Goal: Transaction & Acquisition: Subscribe to service/newsletter

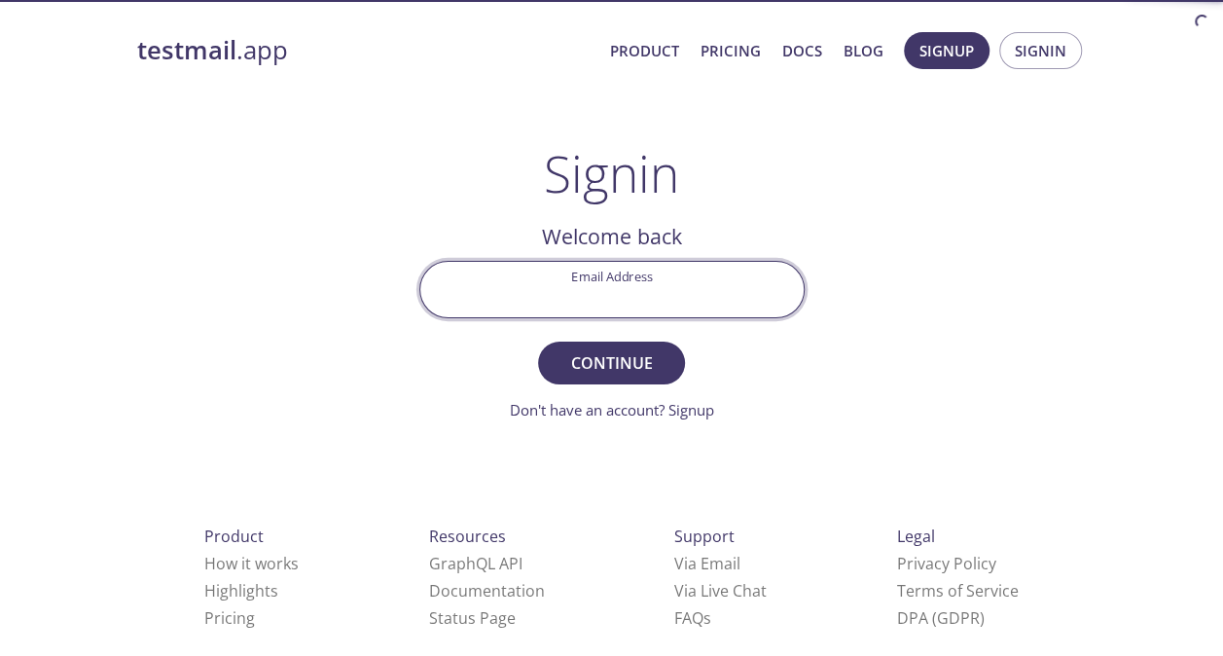
click at [603, 275] on input "Email Address" at bounding box center [611, 289] width 383 height 55
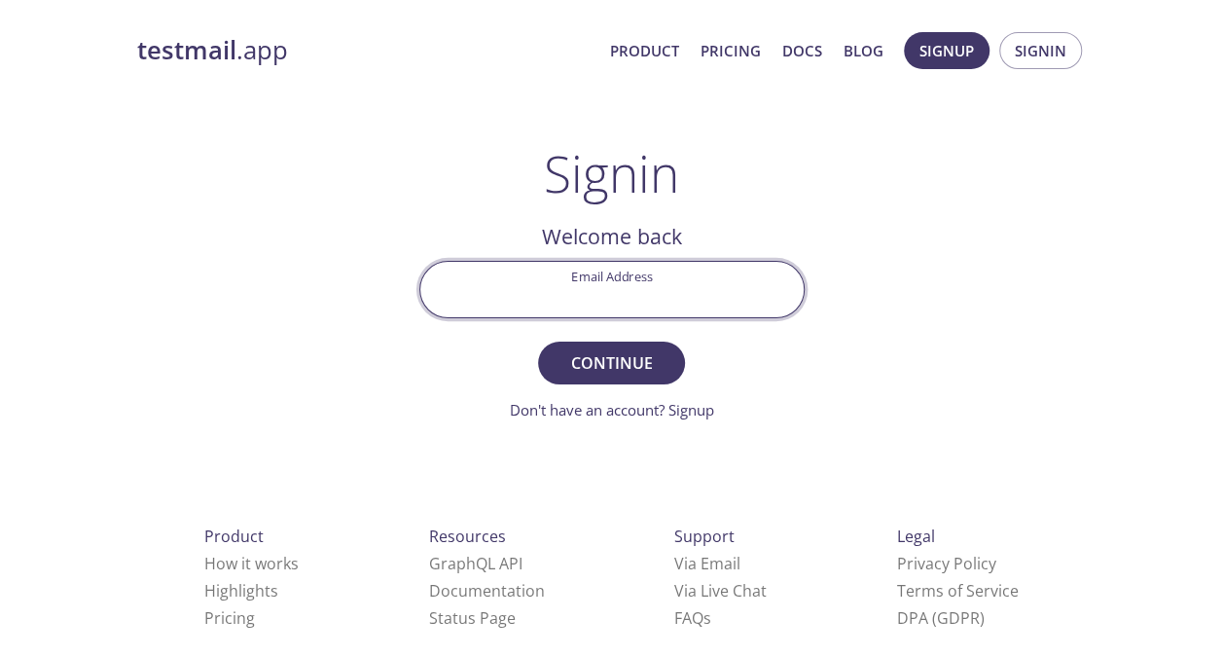
type input "[EMAIL_ADDRESS][DOMAIN_NAME]"
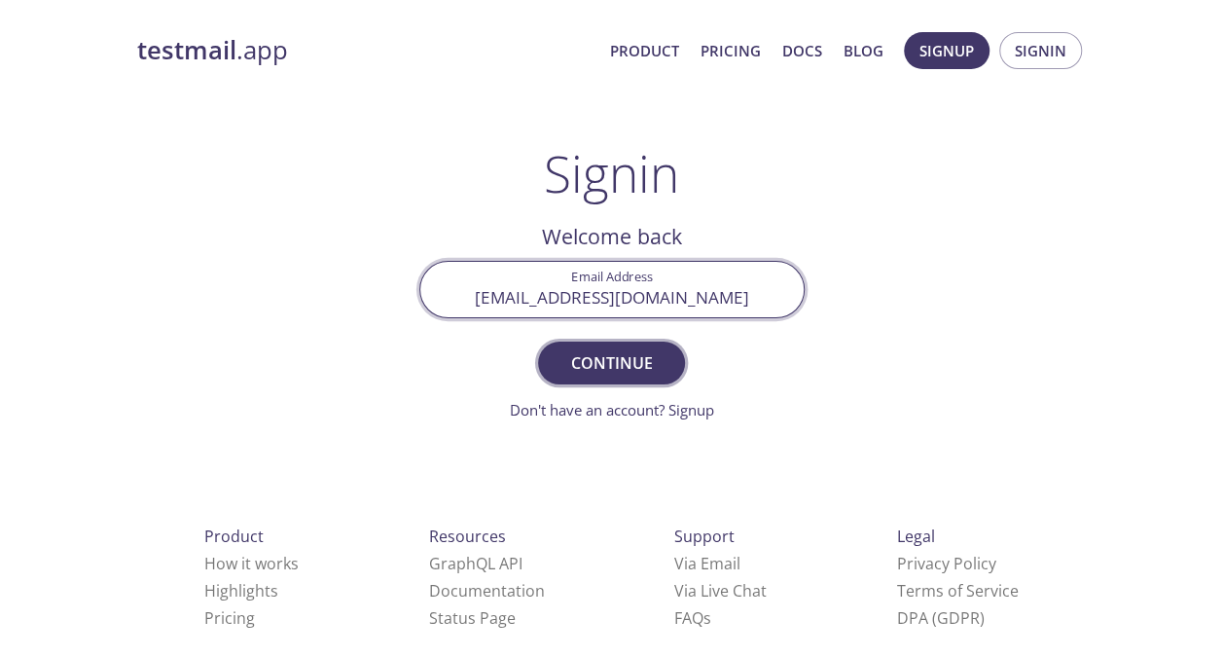
click at [616, 364] on span "Continue" at bounding box center [611, 362] width 103 height 27
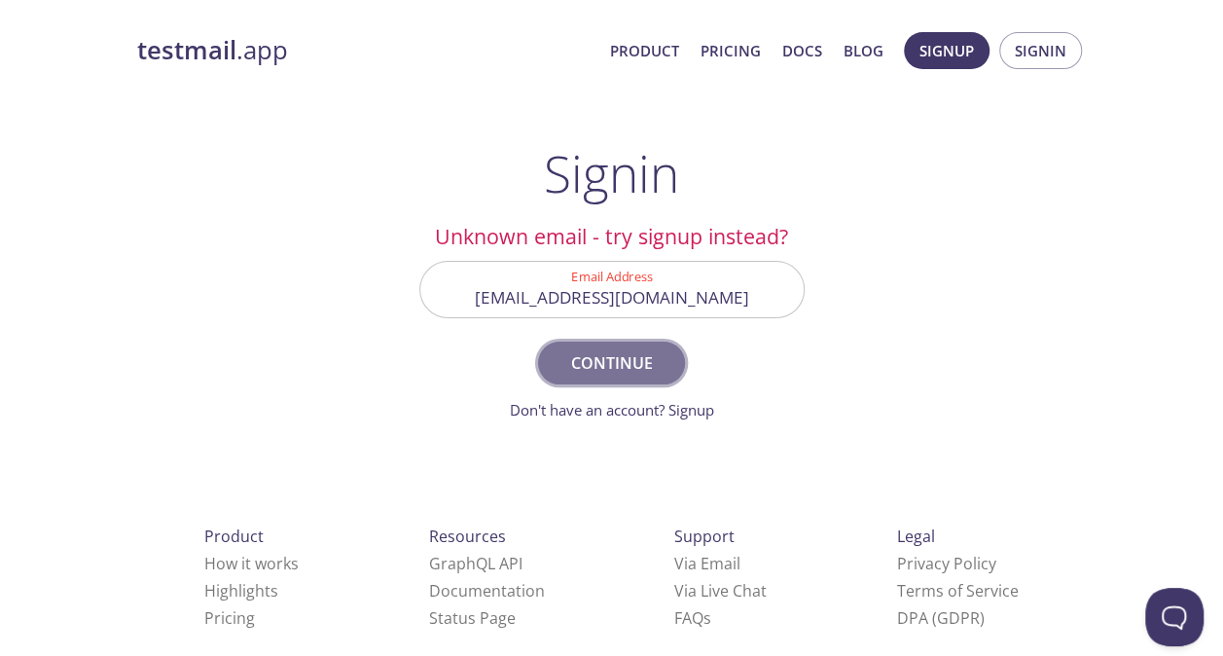
click at [630, 356] on span "Continue" at bounding box center [611, 362] width 103 height 27
click at [655, 289] on input "[EMAIL_ADDRESS][DOMAIN_NAME]" at bounding box center [611, 289] width 383 height 55
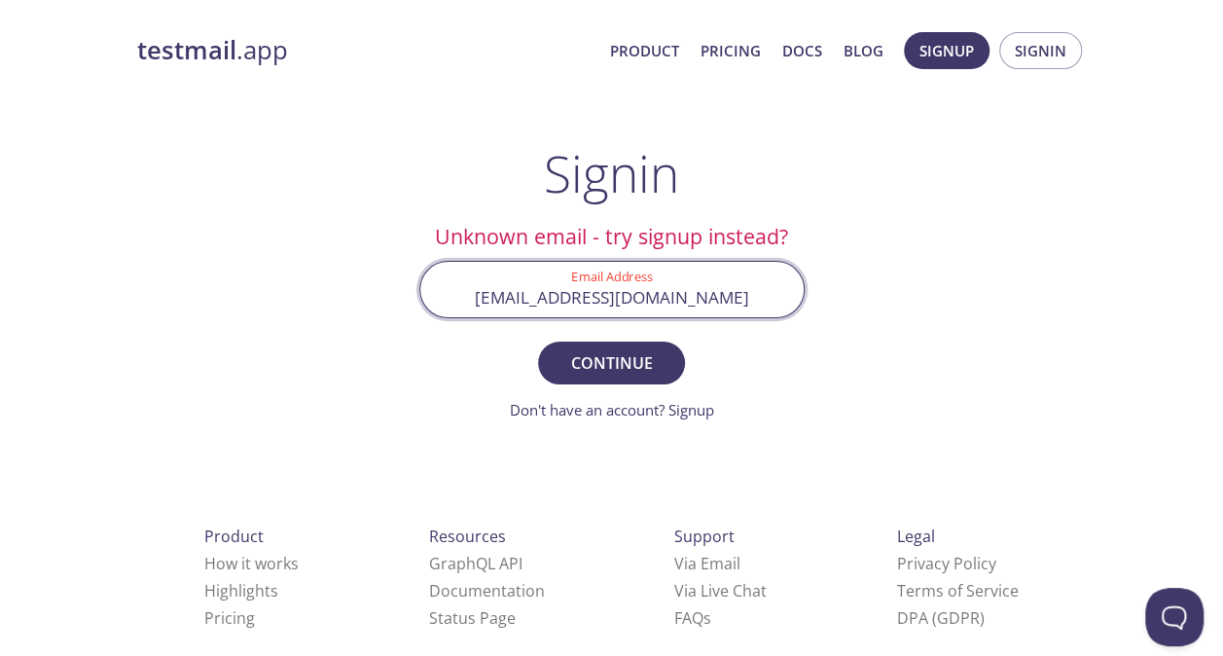
scroll to position [0, 10]
drag, startPoint x: 432, startPoint y: 294, endPoint x: 829, endPoint y: 286, distance: 397.2
click at [829, 286] on div "testmail .app Product Pricing Docs Blog Signup Signin Signin Unknown email - tr…" at bounding box center [612, 425] width 997 height 812
click at [603, 305] on input "Email Address" at bounding box center [611, 289] width 383 height 55
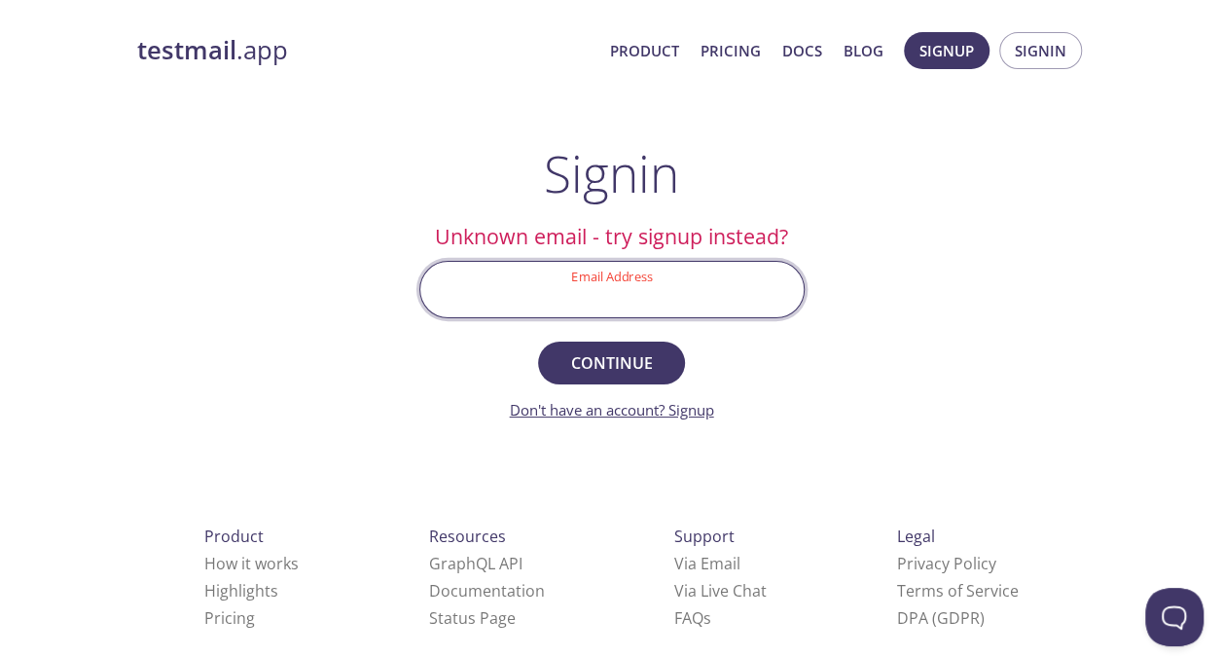
paste input "sjulakan@pmintl.net"
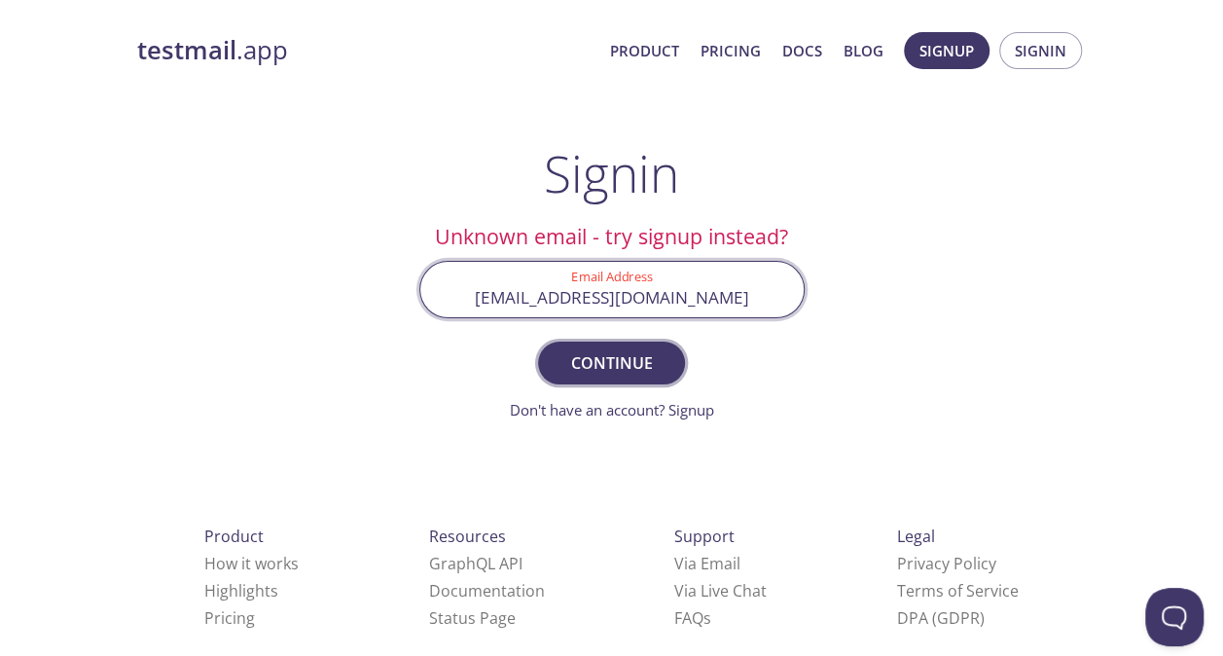
type input "sjulakan@pmintl.net"
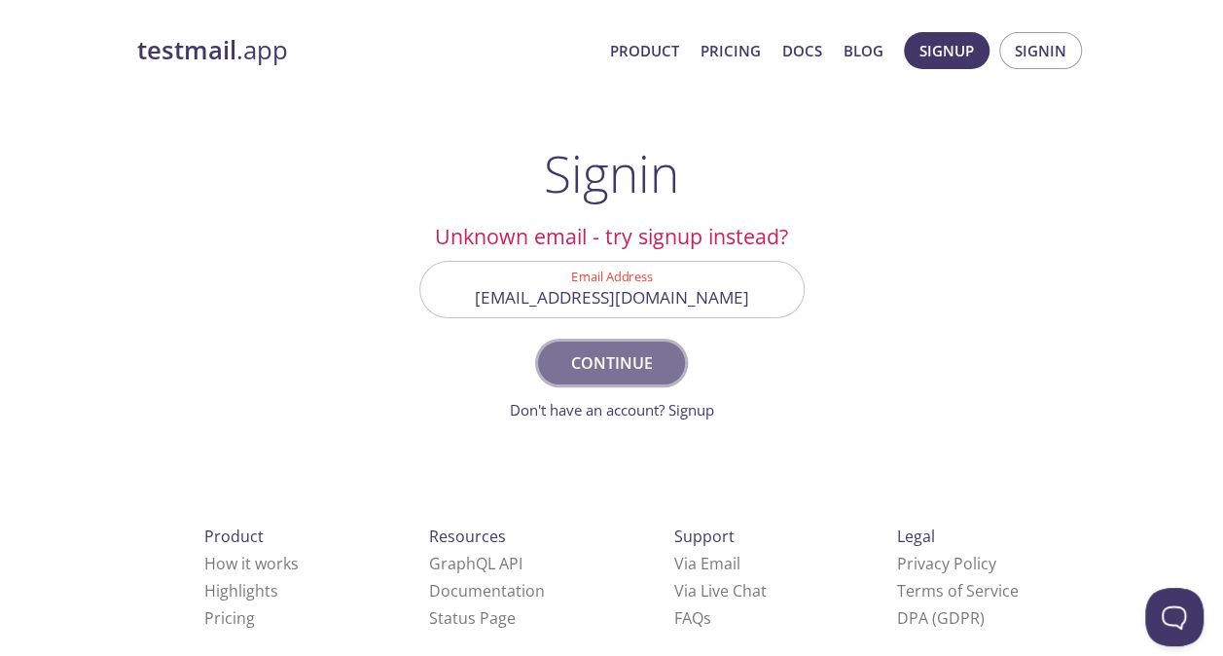
click at [646, 352] on span "Continue" at bounding box center [611, 362] width 103 height 27
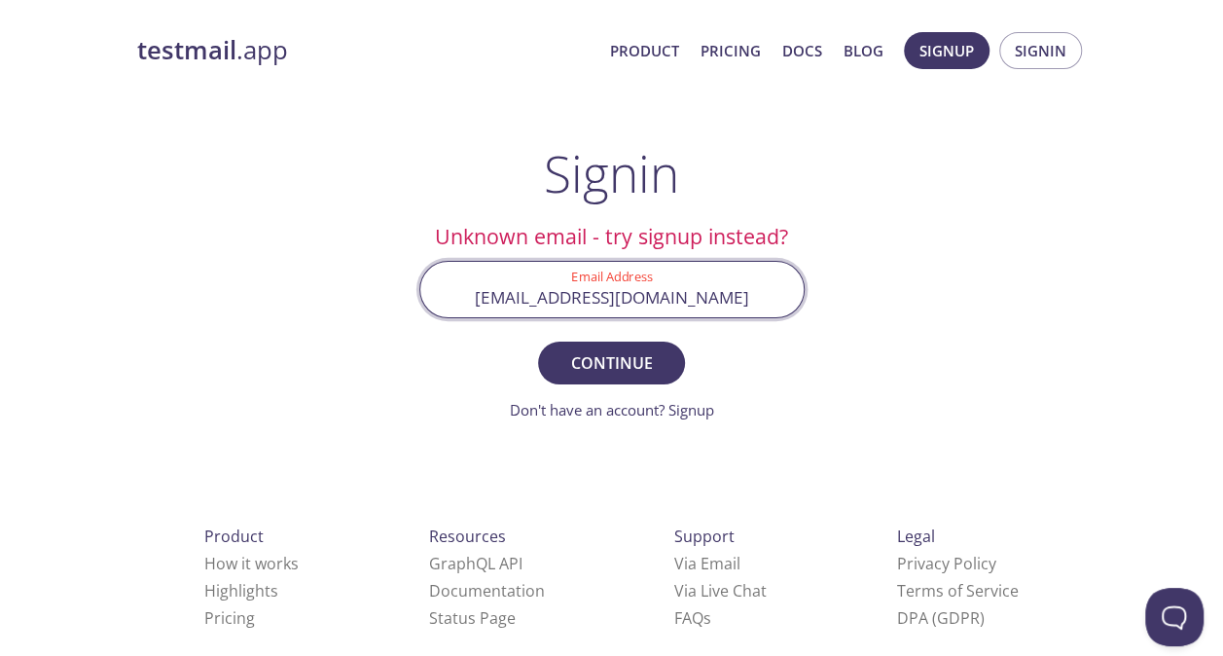
drag, startPoint x: 701, startPoint y: 298, endPoint x: 477, endPoint y: 293, distance: 223.9
click at [477, 293] on input "sjulakan@pmintl.net" at bounding box center [611, 289] width 383 height 55
click at [960, 255] on div "testmail .app Product Pricing Docs Blog Signup Signin Signin Unknown email - tr…" at bounding box center [612, 425] width 997 height 812
click at [613, 307] on input "Email Address" at bounding box center [611, 289] width 383 height 55
type input "[EMAIL_ADDRESS][DOMAIN_NAME]"
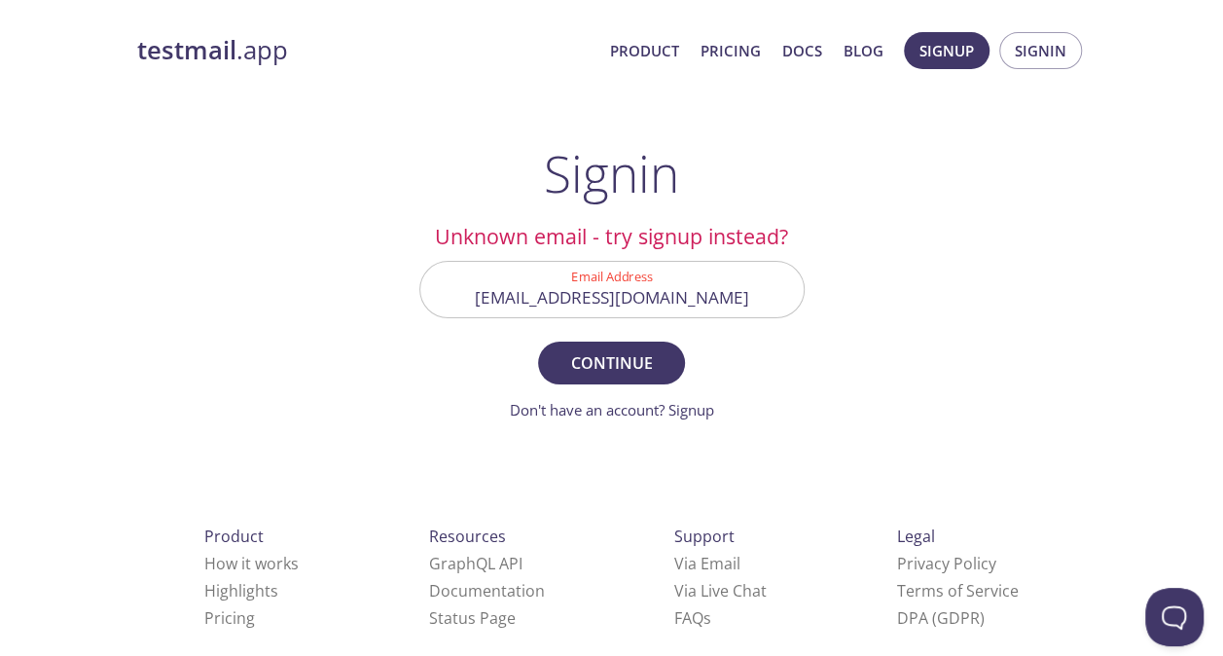
click at [588, 387] on form "Email Address saisreeharshitha.julakanti@contracted.pmi.com Continue Don't have…" at bounding box center [611, 341] width 385 height 161
click at [596, 380] on button "Continue" at bounding box center [611, 363] width 146 height 43
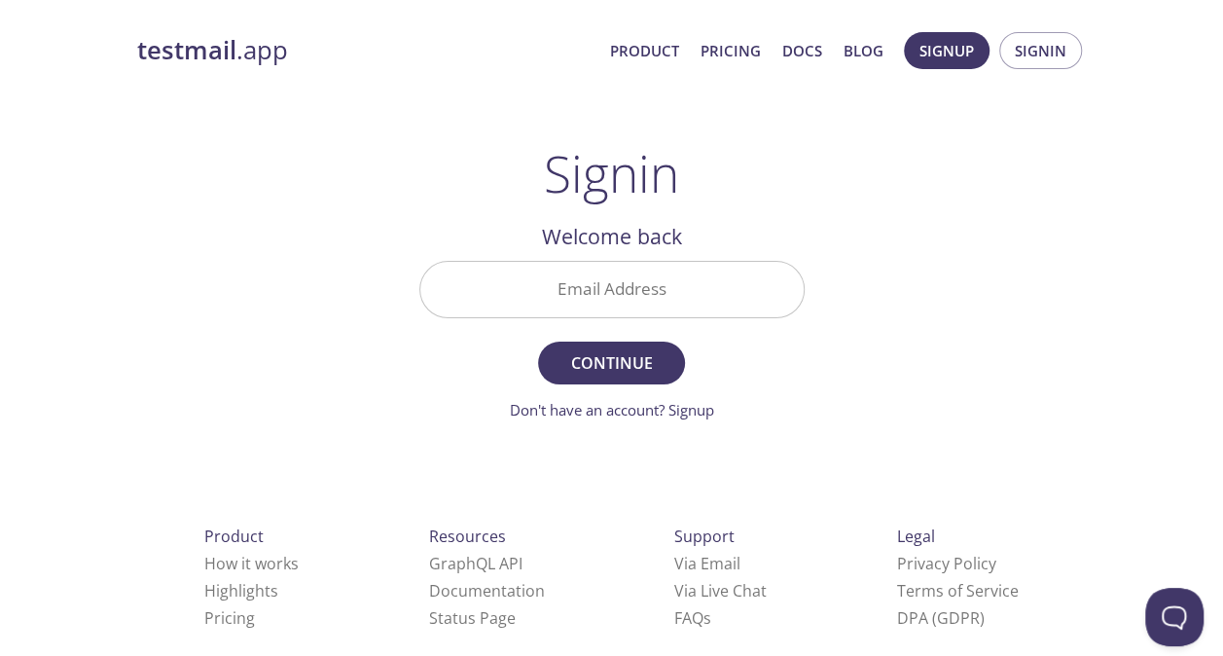
click at [582, 284] on input "Email Address" at bounding box center [611, 289] width 383 height 55
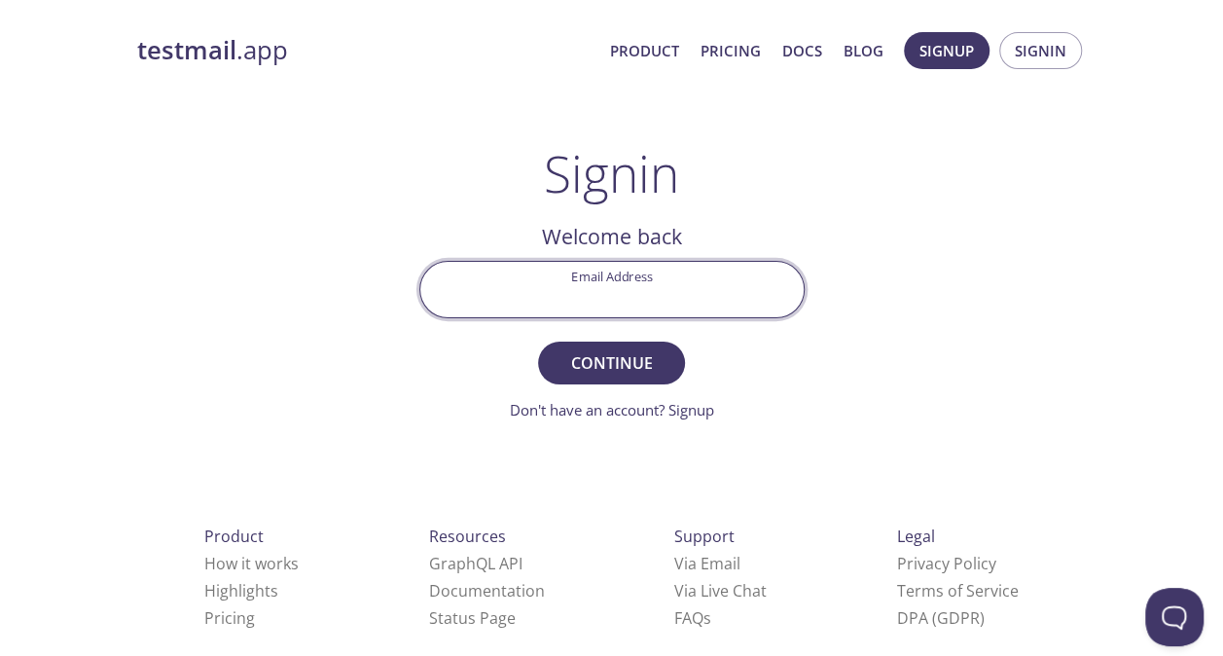
type input "[EMAIL_ADDRESS][DOMAIN_NAME]"
click at [895, 291] on div "testmail .app Product Pricing Docs Blog Signup Signin Signin Welcome back Email…" at bounding box center [612, 425] width 997 height 812
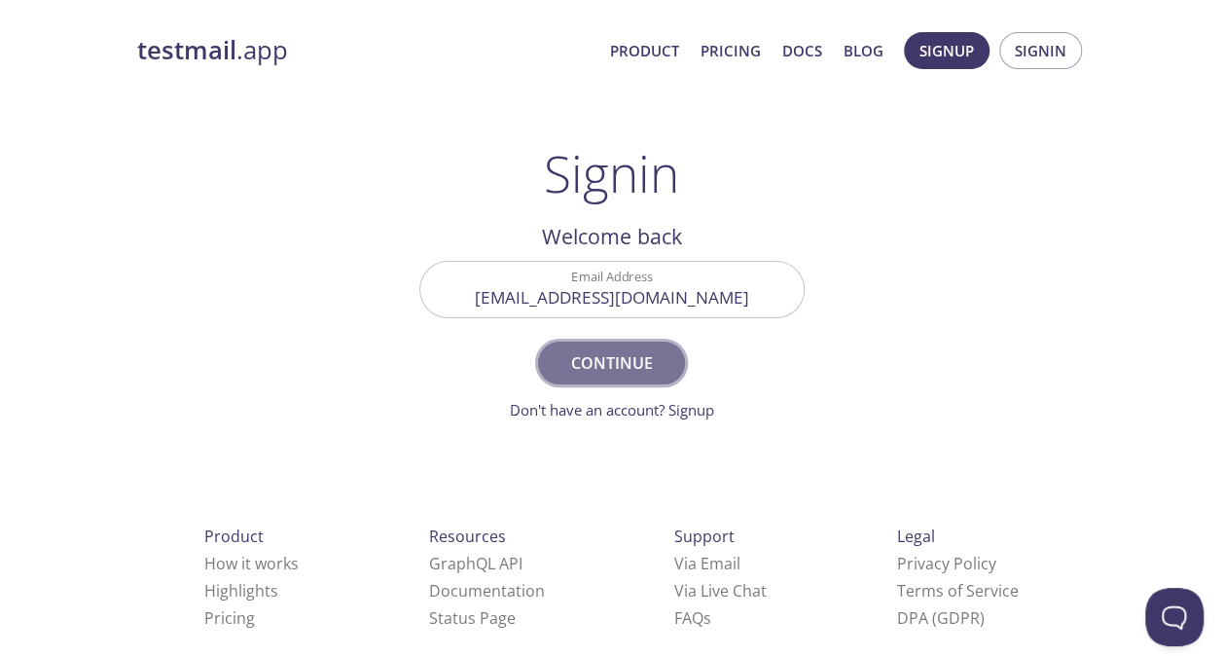
click at [609, 359] on span "Continue" at bounding box center [611, 362] width 103 height 27
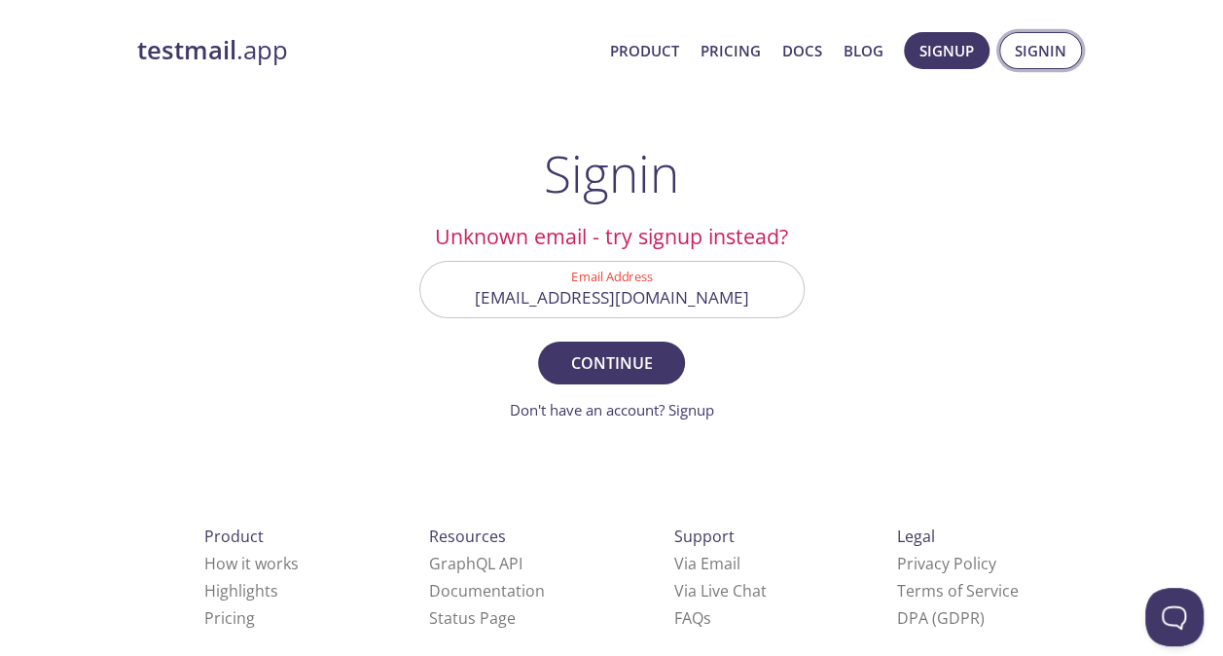
click at [1059, 58] on span "Signin" at bounding box center [1041, 50] width 52 height 25
click at [965, 55] on span "Signup" at bounding box center [947, 50] width 55 height 25
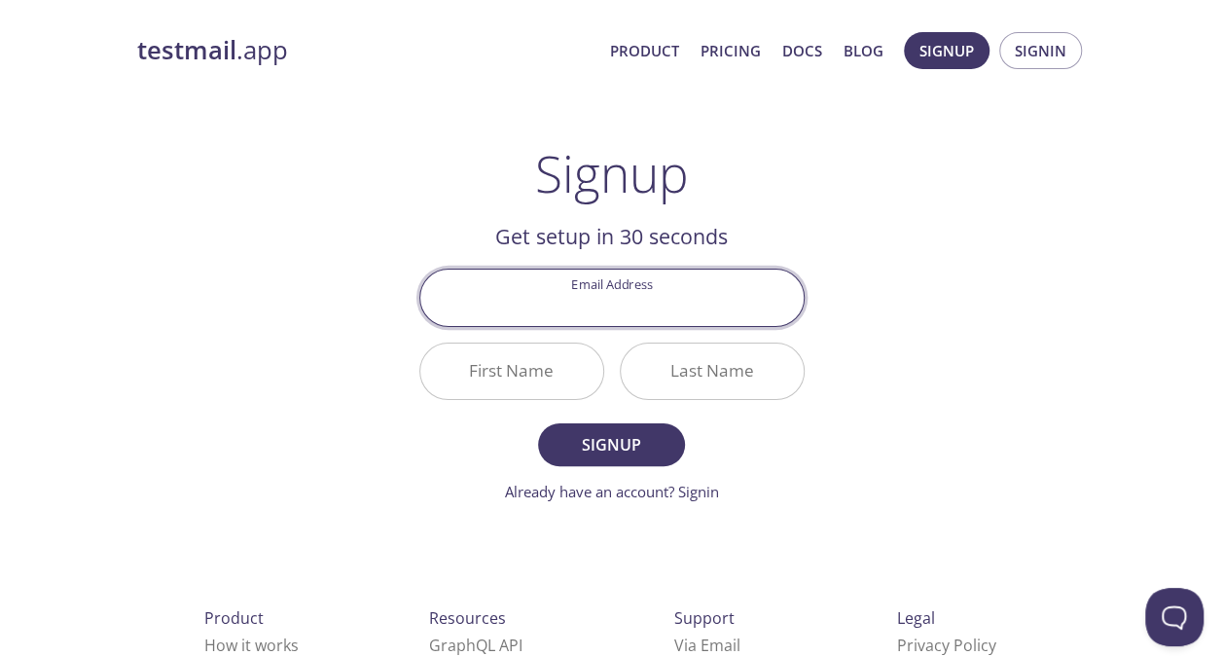
type input "https://testmail.app/console/?namespace=reevb2bcc#viewer"
click at [607, 316] on input "Email Address" at bounding box center [611, 297] width 383 height 55
type input "[EMAIL_ADDRESS][DOMAIN_NAME]"
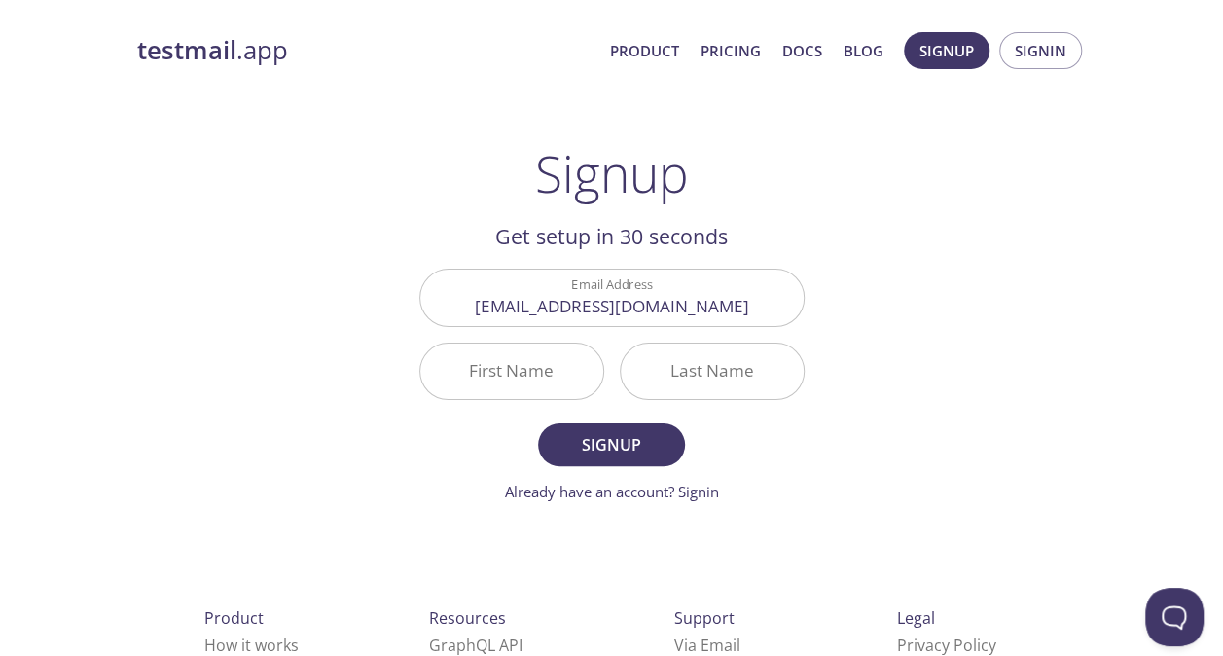
click at [929, 318] on div "testmail .app Product Pricing Docs Blog Signup Signin Signup Get setup in 30 se…" at bounding box center [612, 465] width 997 height 893
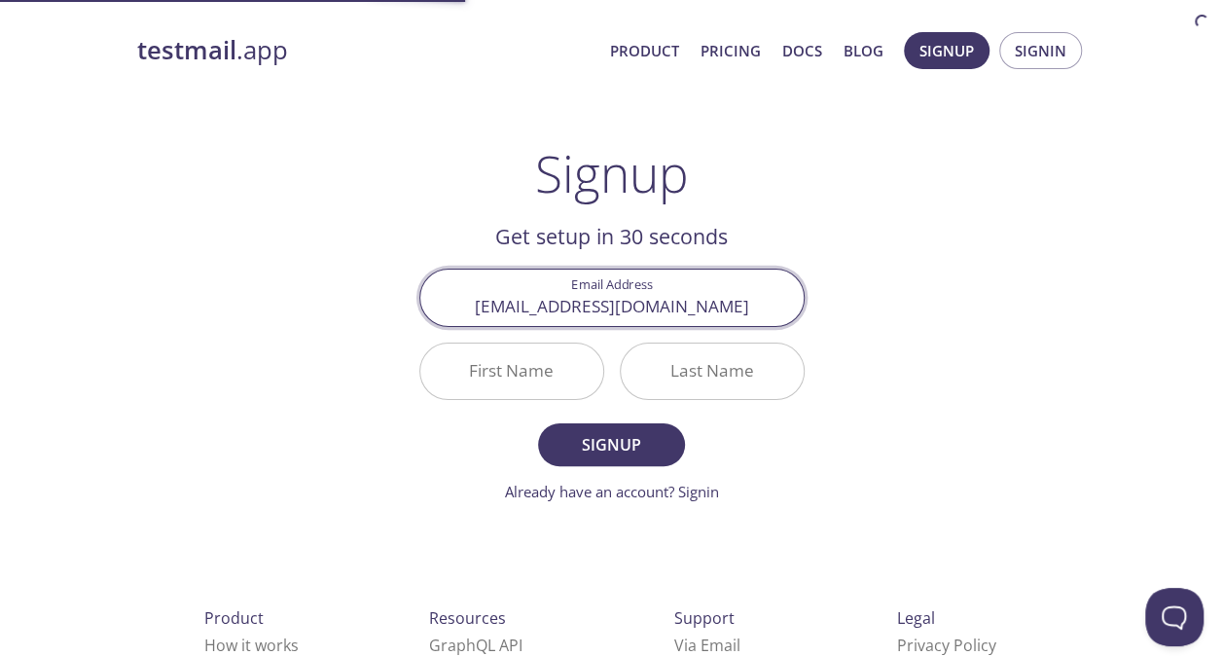
click at [494, 366] on input "First Name" at bounding box center [511, 371] width 183 height 55
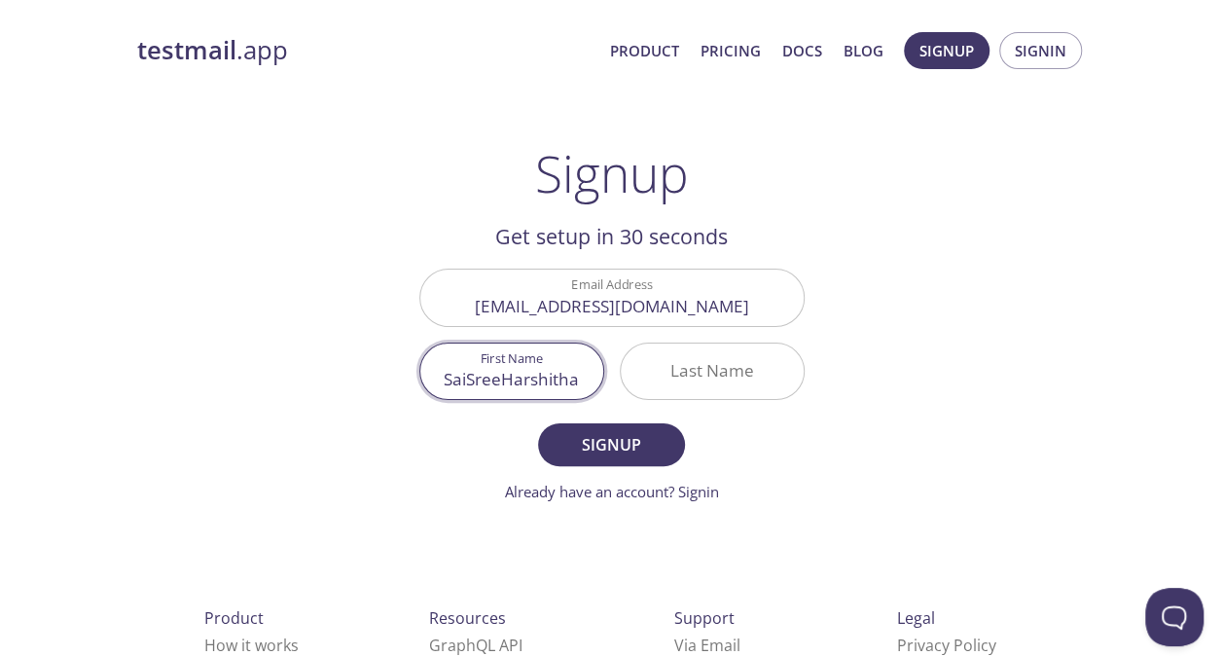
type input "SaiSreeHarshitha"
click at [683, 359] on input "Last Name" at bounding box center [712, 371] width 183 height 55
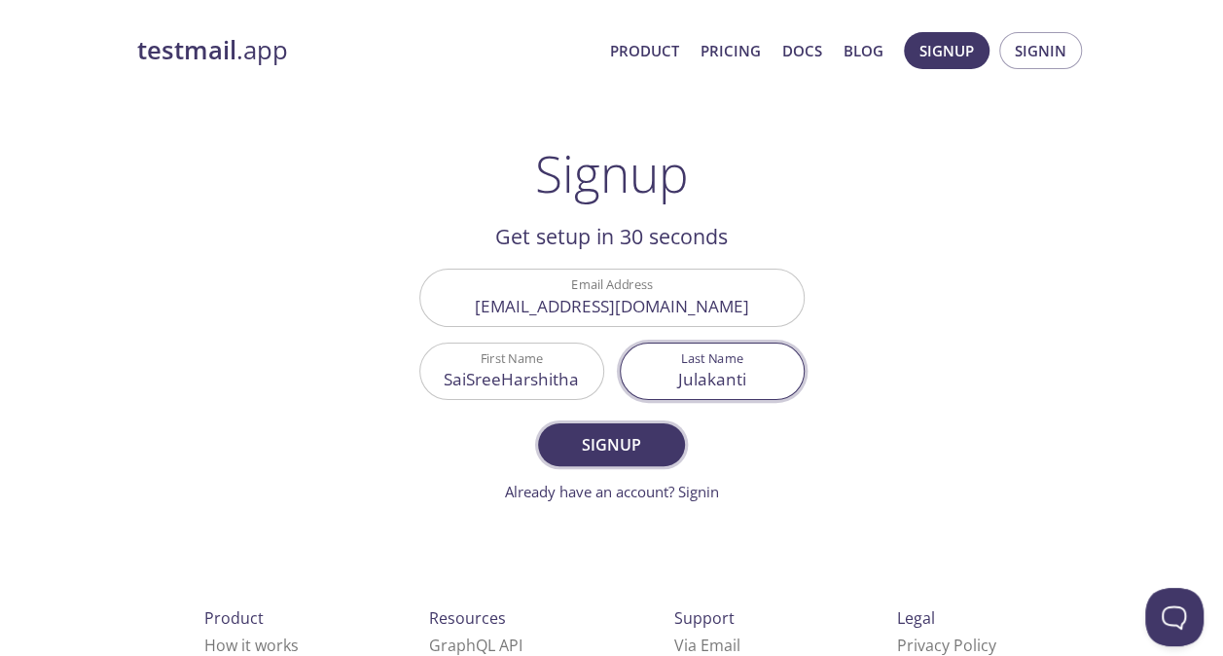
type input "Julakanti"
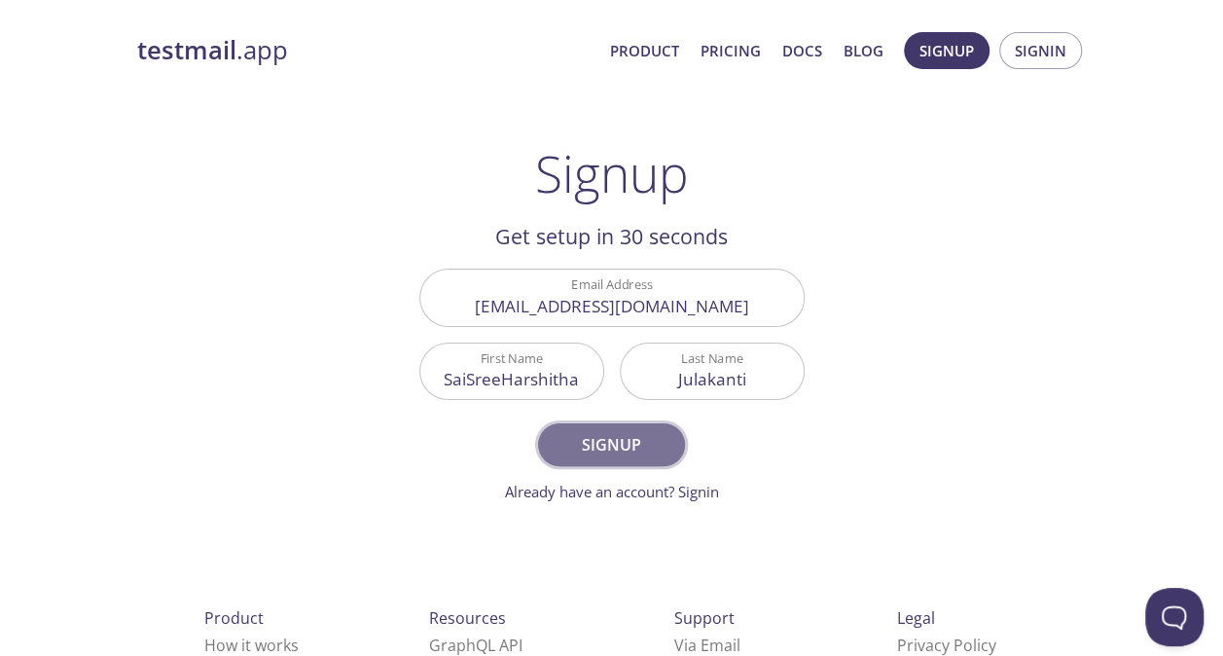
click at [623, 457] on button "Signup" at bounding box center [611, 444] width 146 height 43
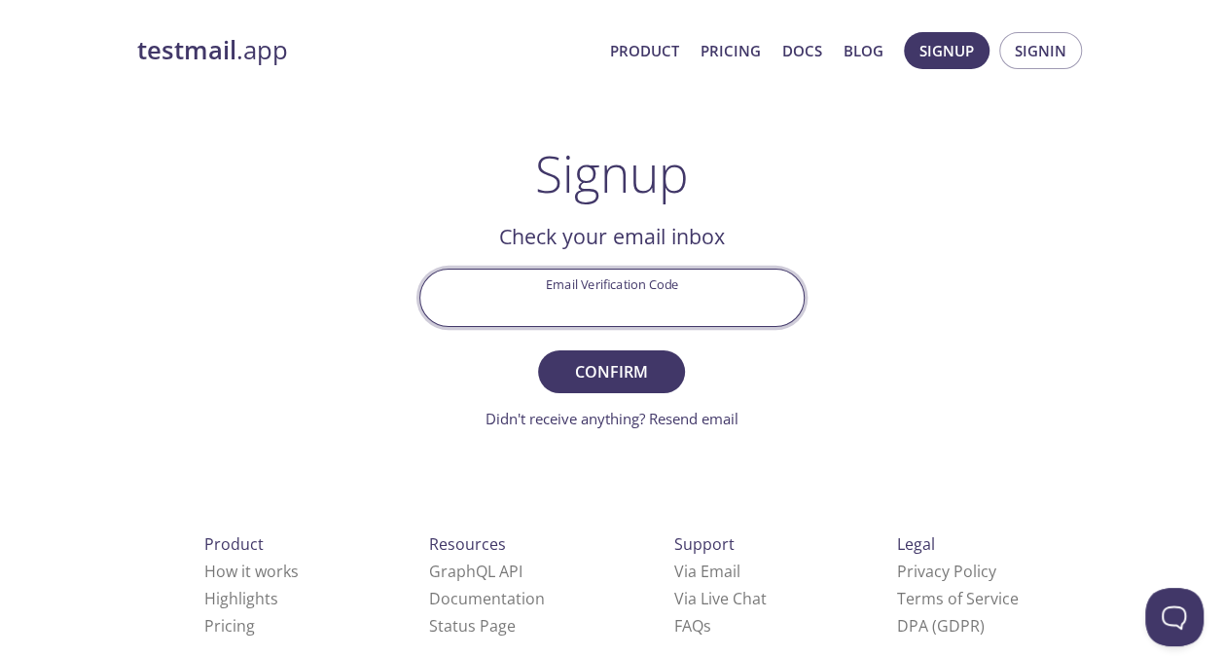
click at [567, 293] on input "Email Verification Code" at bounding box center [611, 297] width 383 height 55
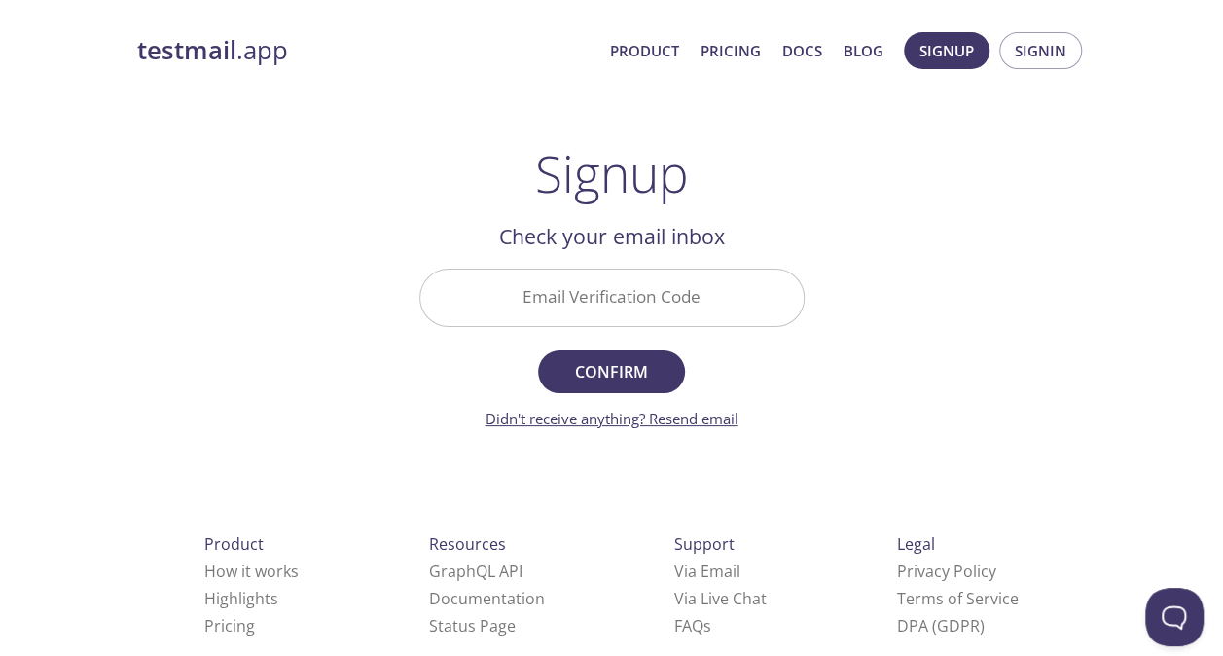
click at [594, 425] on link "Didn't receive anything? Resend email" at bounding box center [612, 418] width 253 height 19
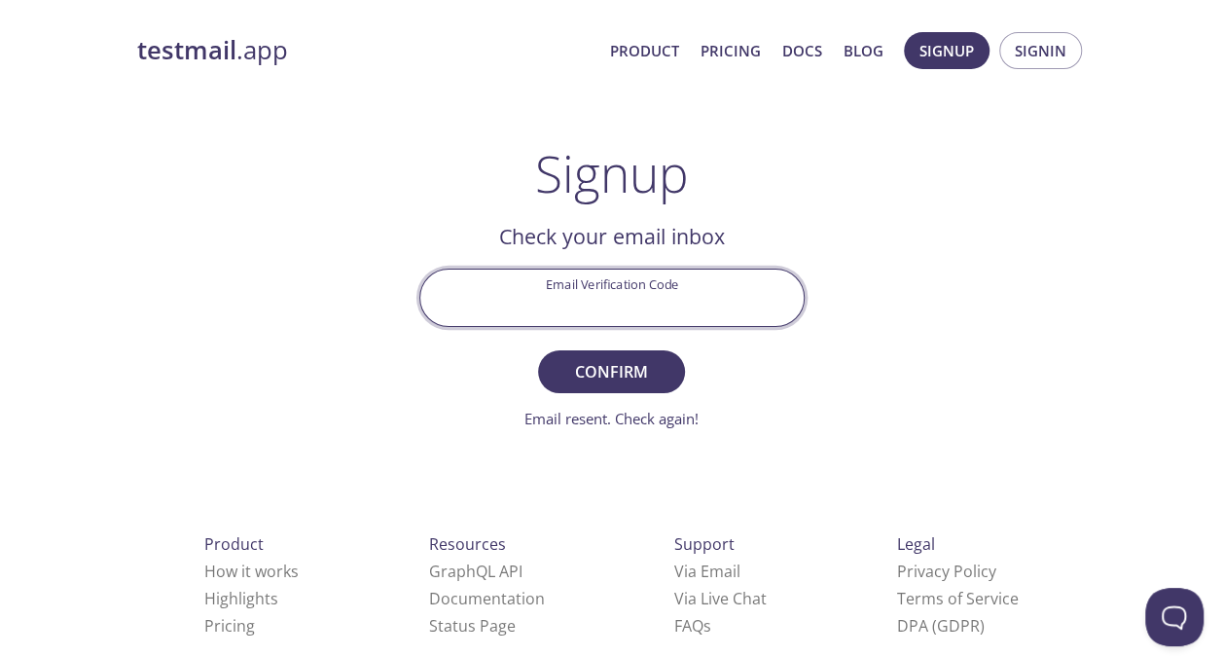
click at [633, 299] on input "Email Verification Code" at bounding box center [611, 297] width 383 height 55
paste input "HGKNZNK"
type input "HGKNZNK"
click at [598, 368] on span "Confirm" at bounding box center [611, 371] width 103 height 27
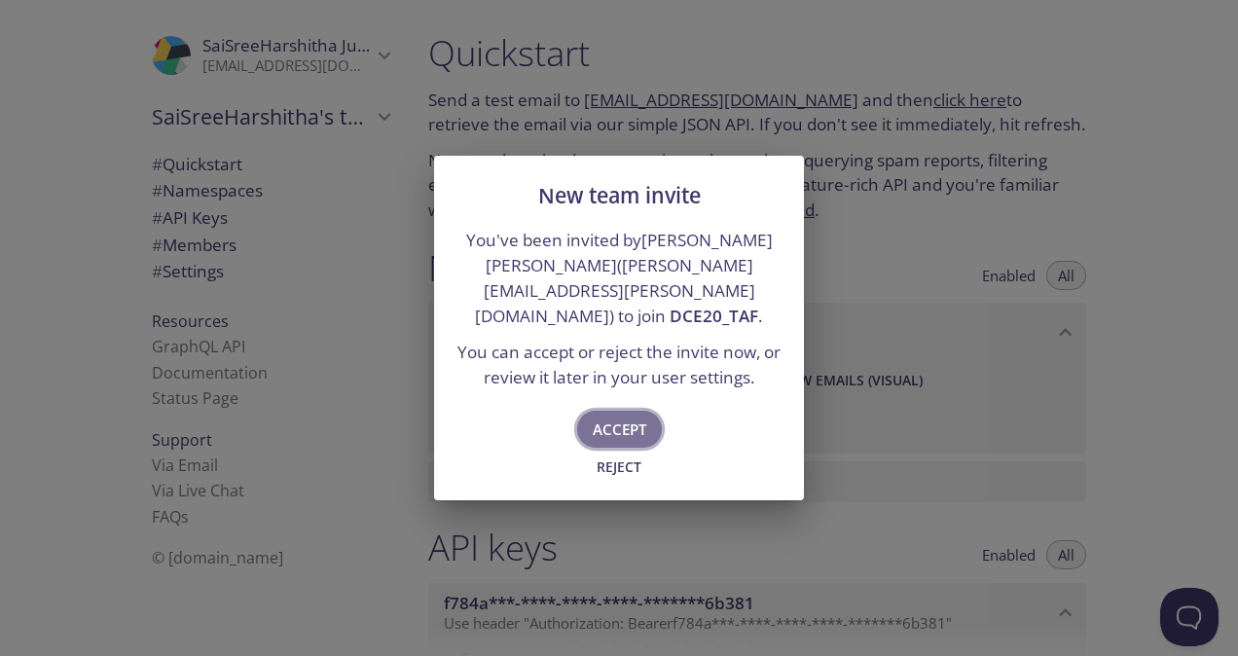
click at [615, 417] on span "Accept" at bounding box center [620, 429] width 54 height 25
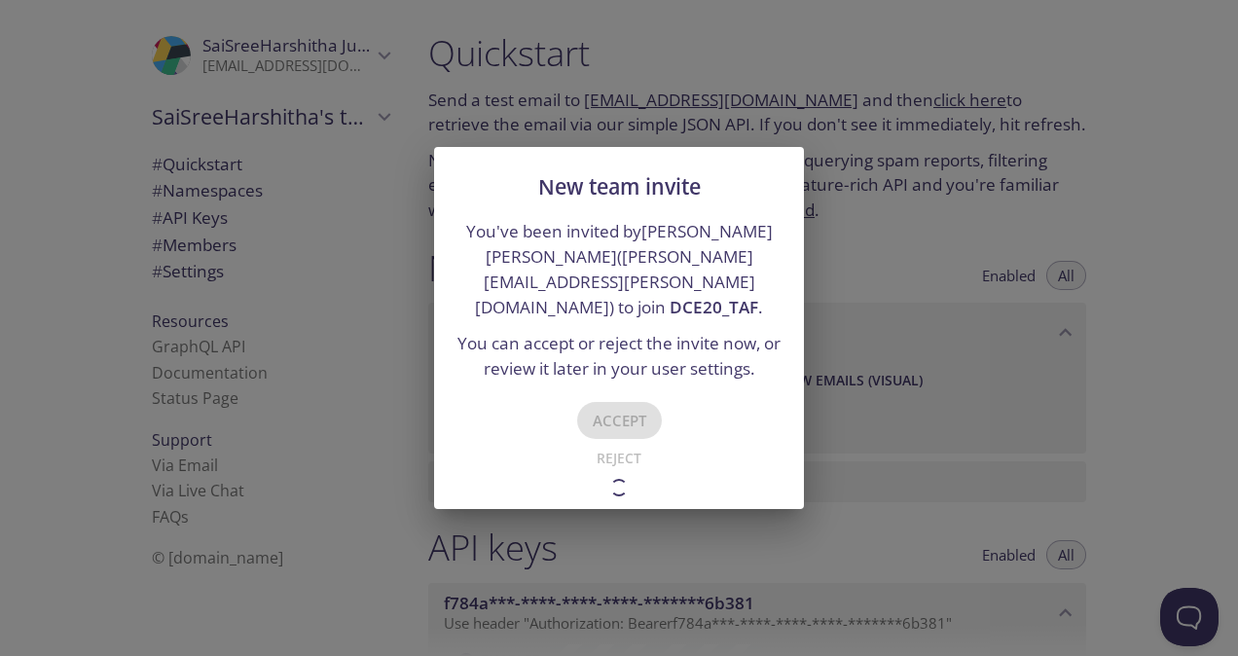
type input "DCE20_TAF"
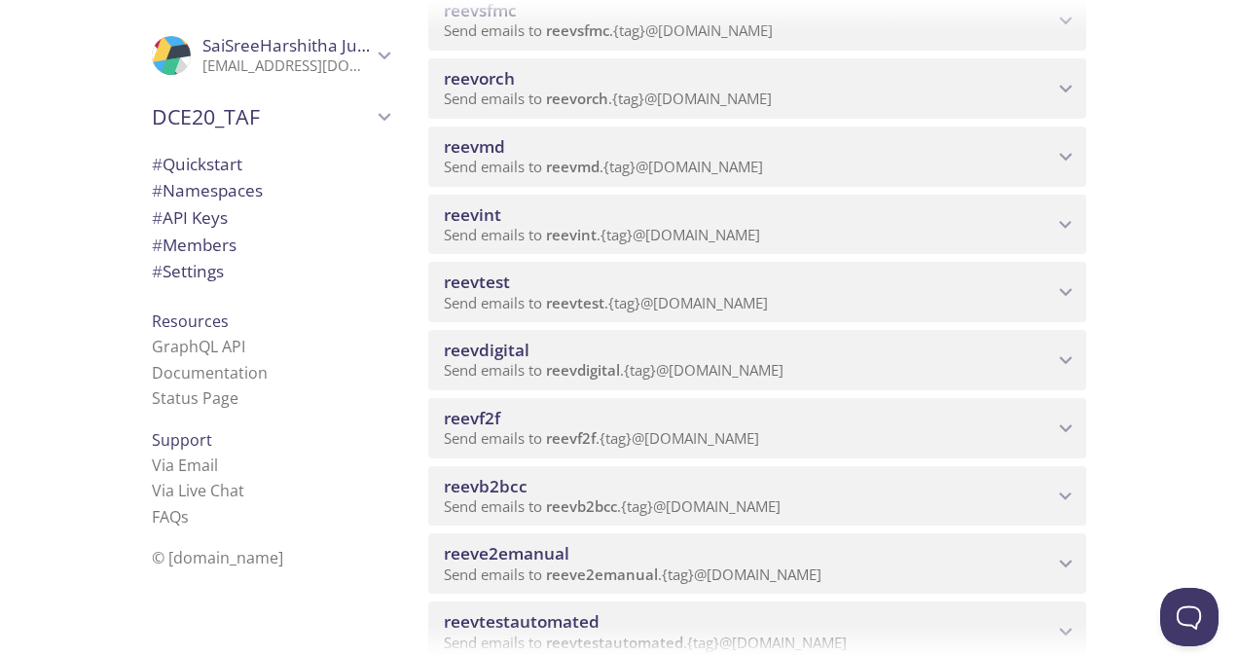
scroll to position [681, 0]
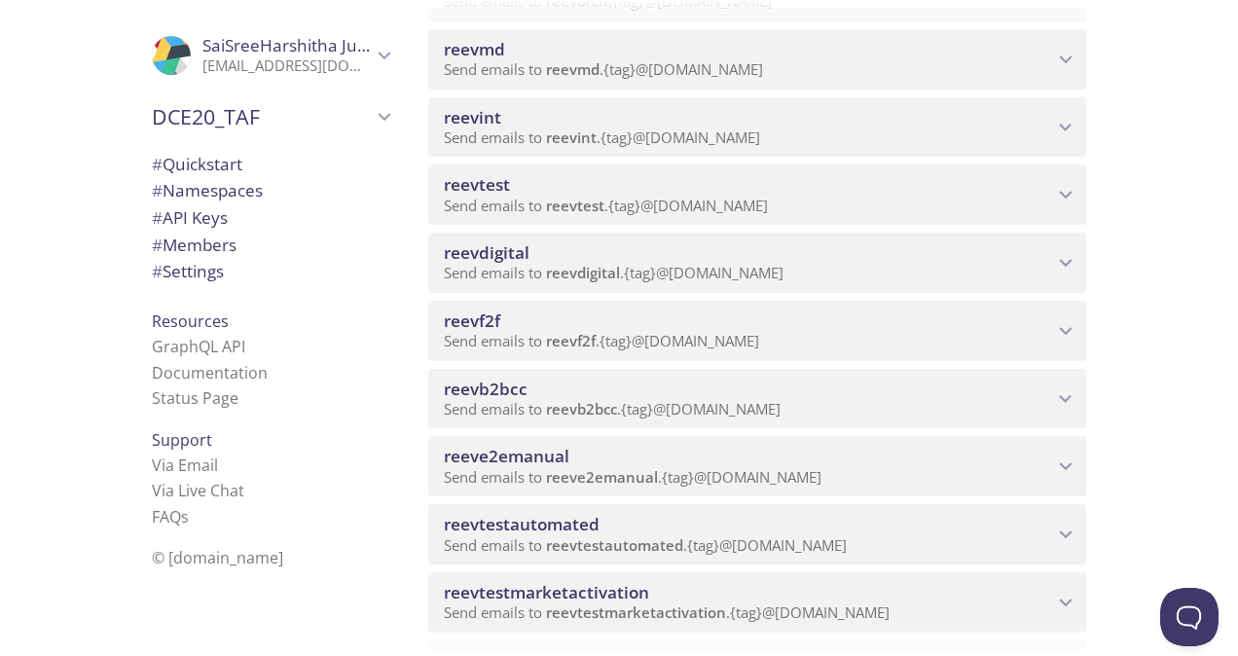
click at [564, 407] on span "reevb2bcc" at bounding box center [581, 408] width 71 height 19
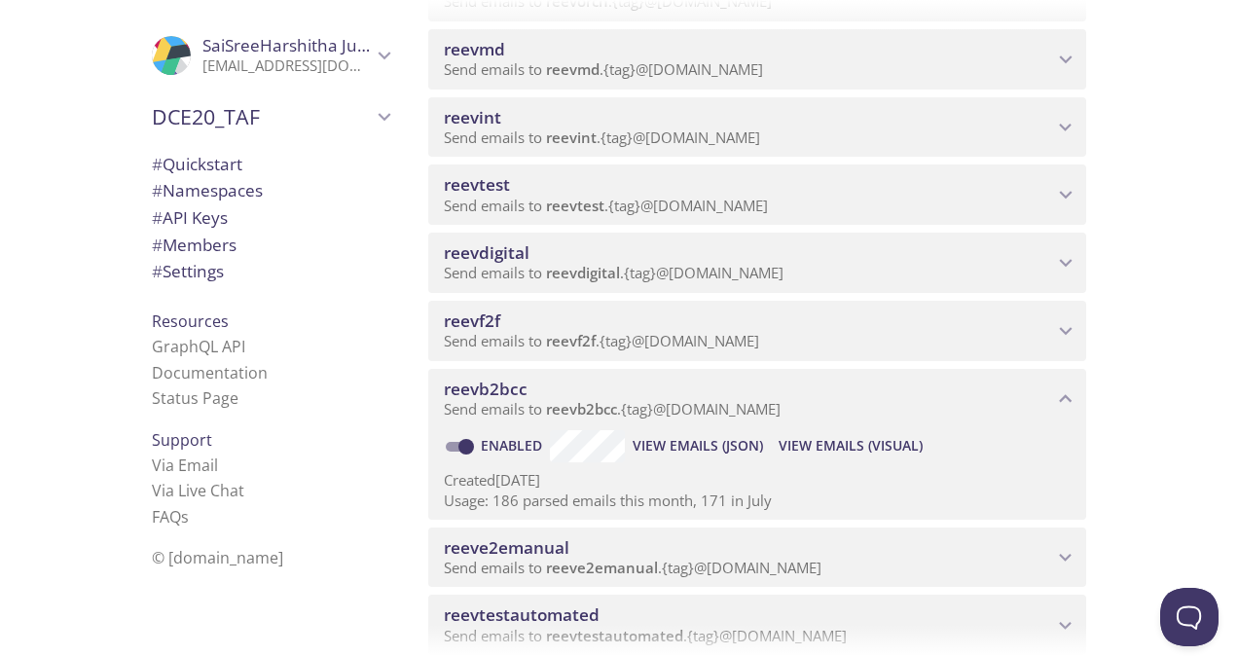
click at [829, 449] on span "View Emails (Visual)" at bounding box center [851, 445] width 144 height 23
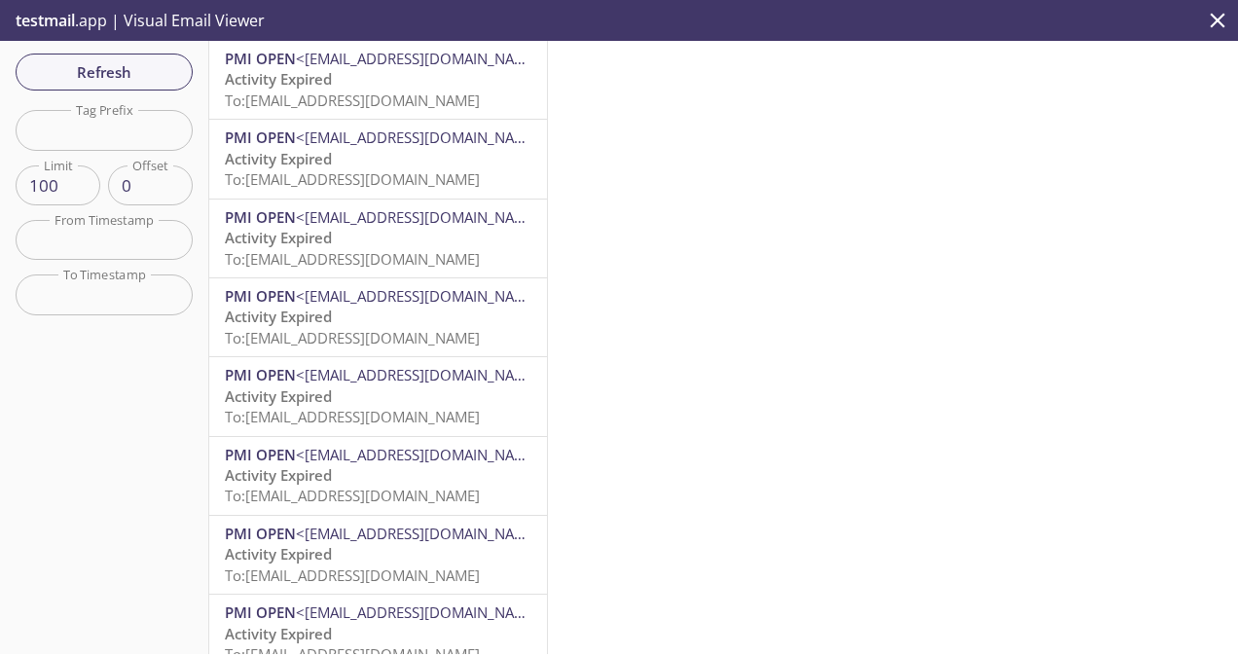
click at [308, 72] on span "Activity Expired" at bounding box center [278, 78] width 107 height 19
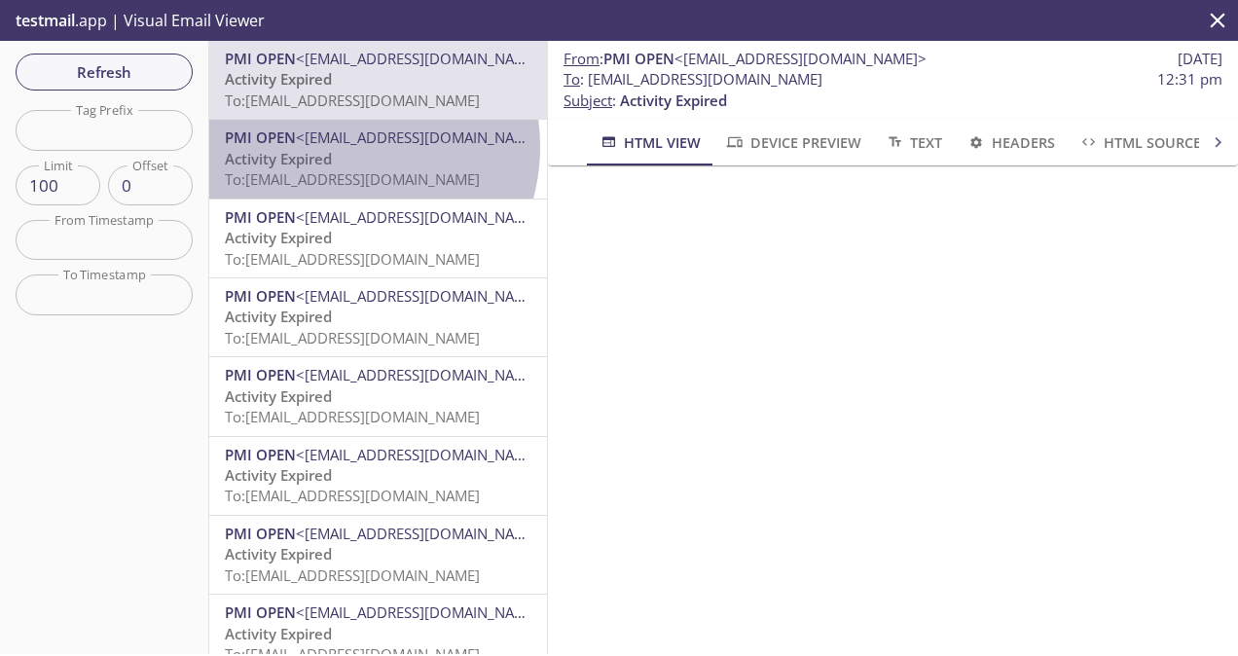
click at [341, 146] on span "<[EMAIL_ADDRESS][DOMAIN_NAME]>" at bounding box center [422, 137] width 252 height 19
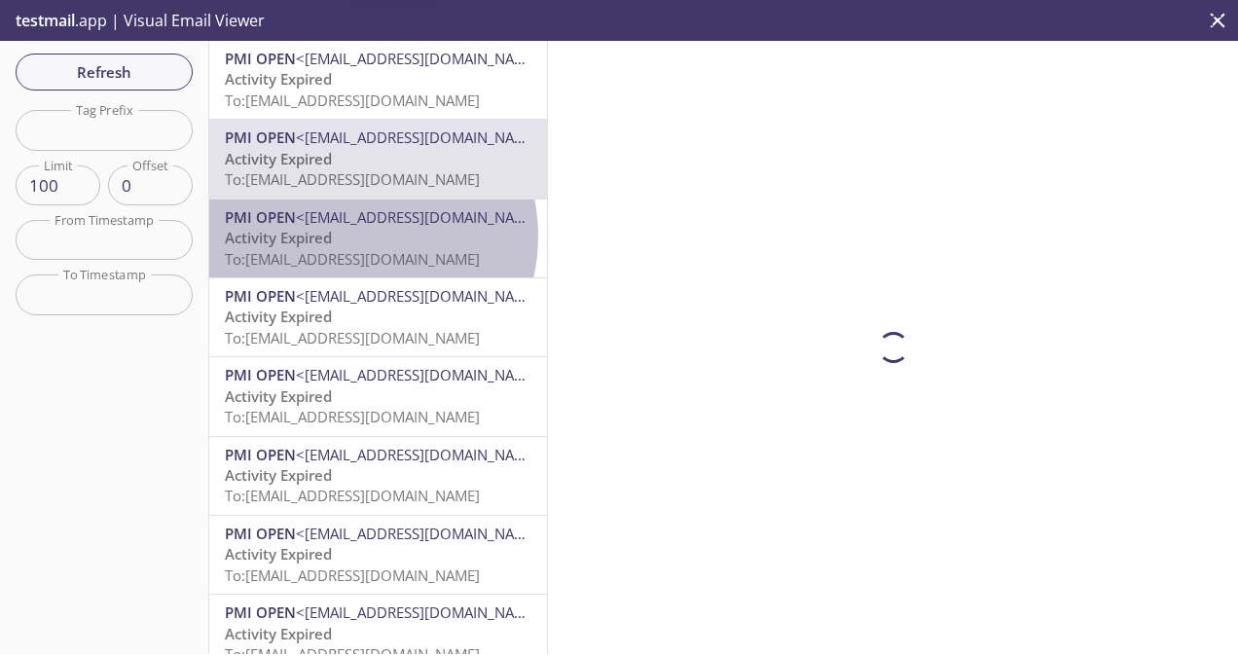
click at [346, 237] on p "Activity Expired To: [EMAIL_ADDRESS][DOMAIN_NAME]" at bounding box center [378, 249] width 307 height 42
